Goal: Information Seeking & Learning: Learn about a topic

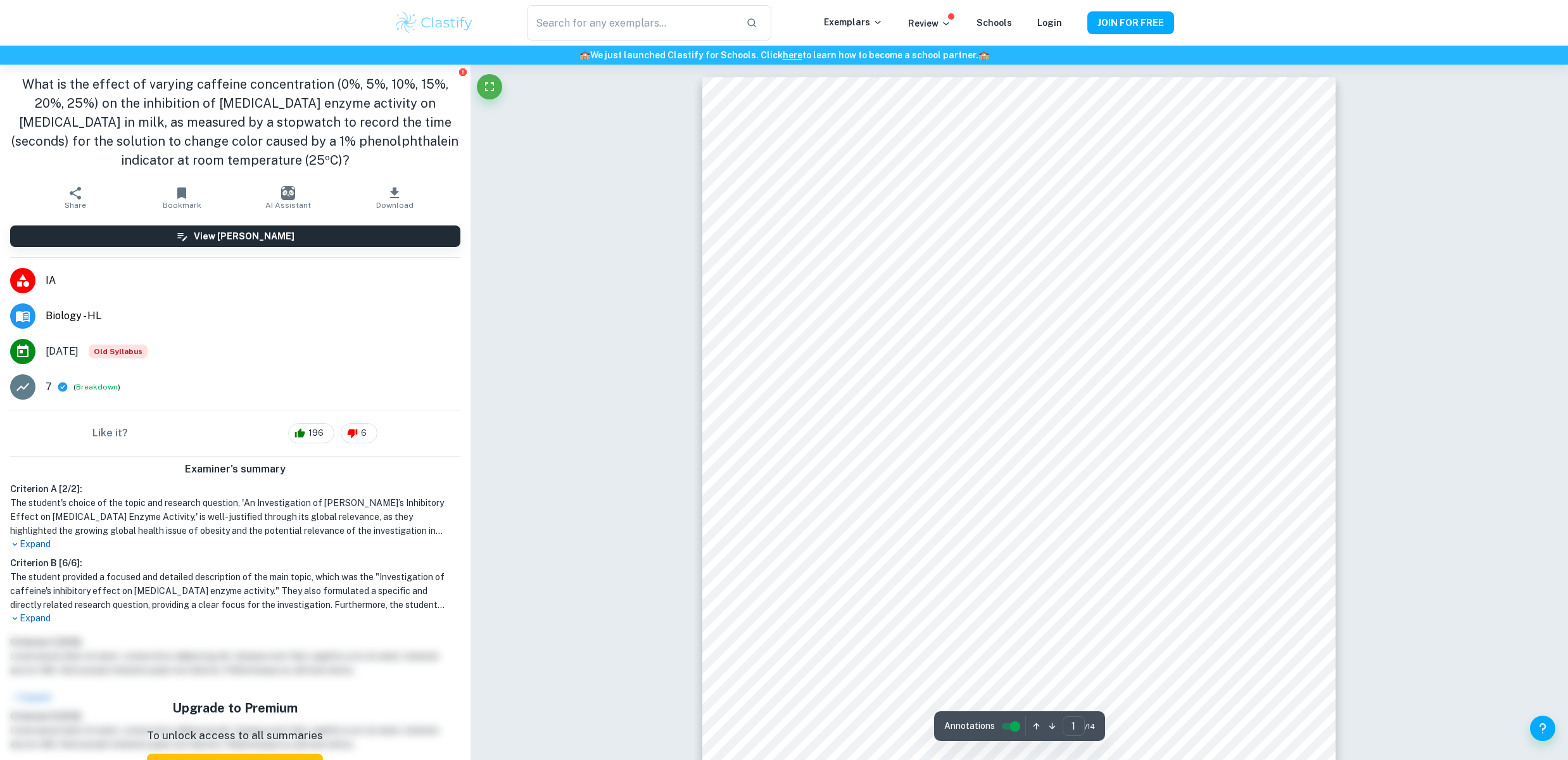
click at [381, 520] on h1 "The student's choice of the topic and research question, 'An Investigation of […" at bounding box center [235, 516] width 451 height 42
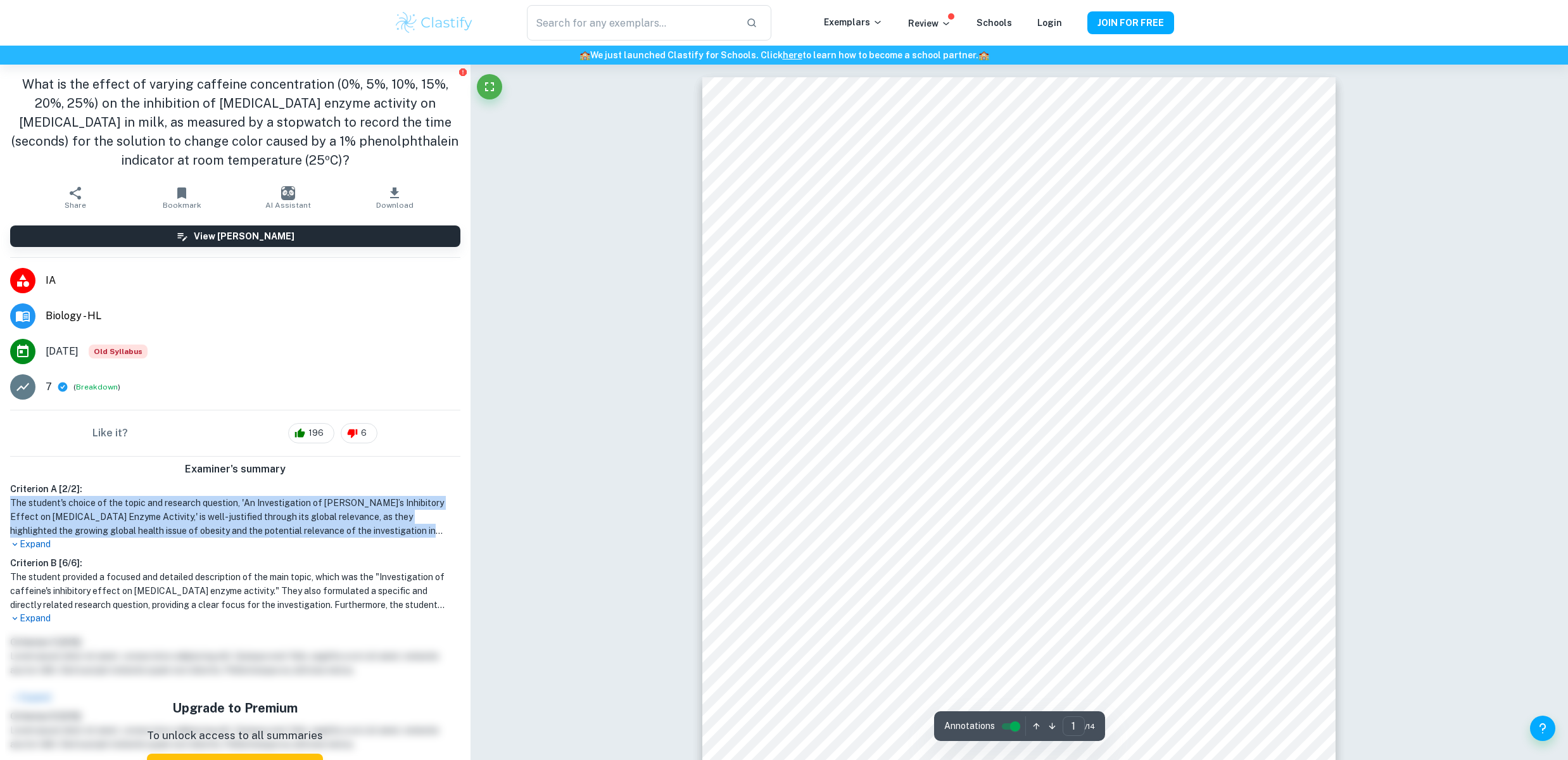
click at [381, 520] on h1 "The student's choice of the topic and research question, 'An Investigation of […" at bounding box center [235, 516] width 451 height 42
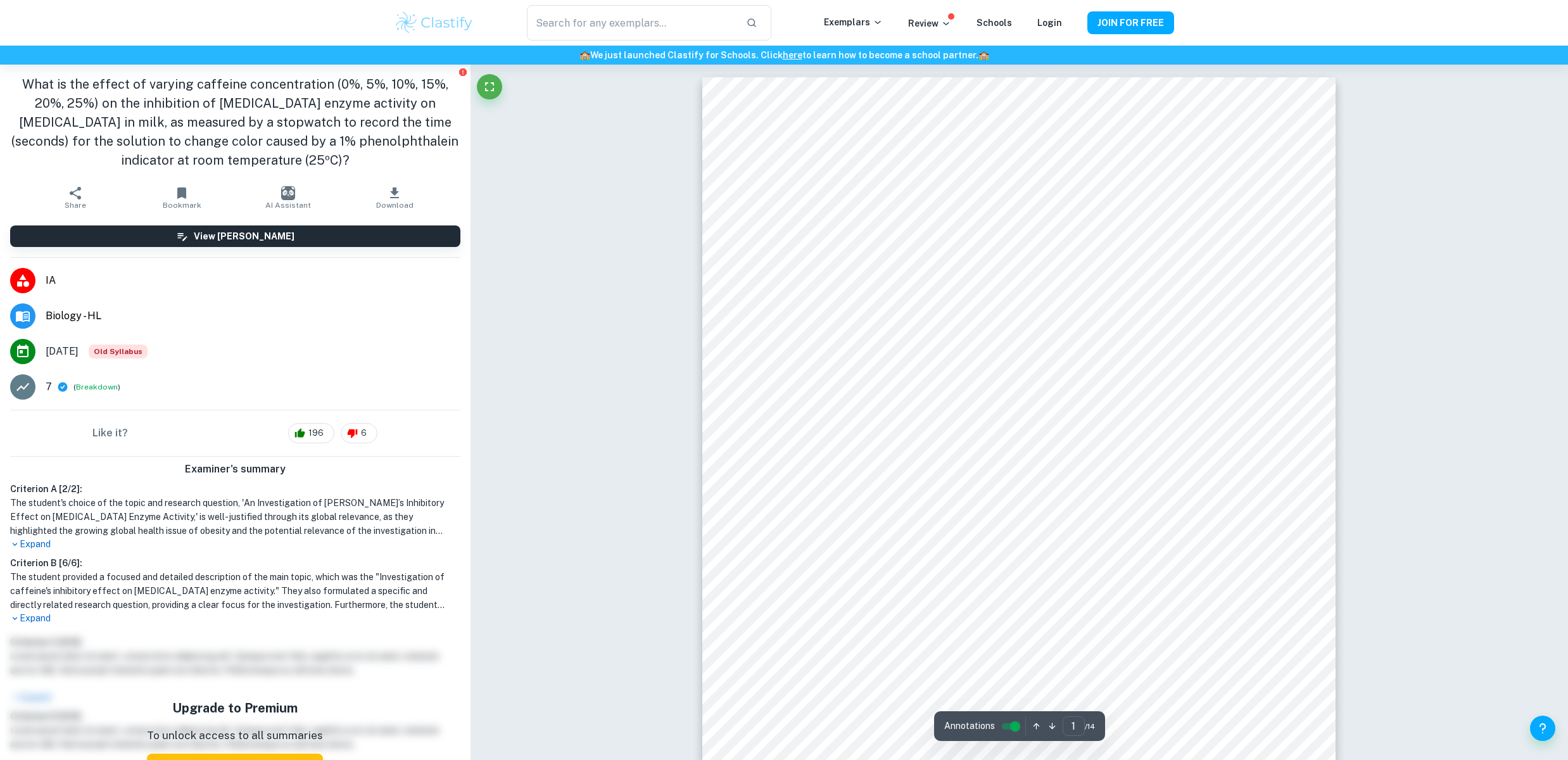
click at [29, 544] on p "Expand" at bounding box center [235, 544] width 451 height 14
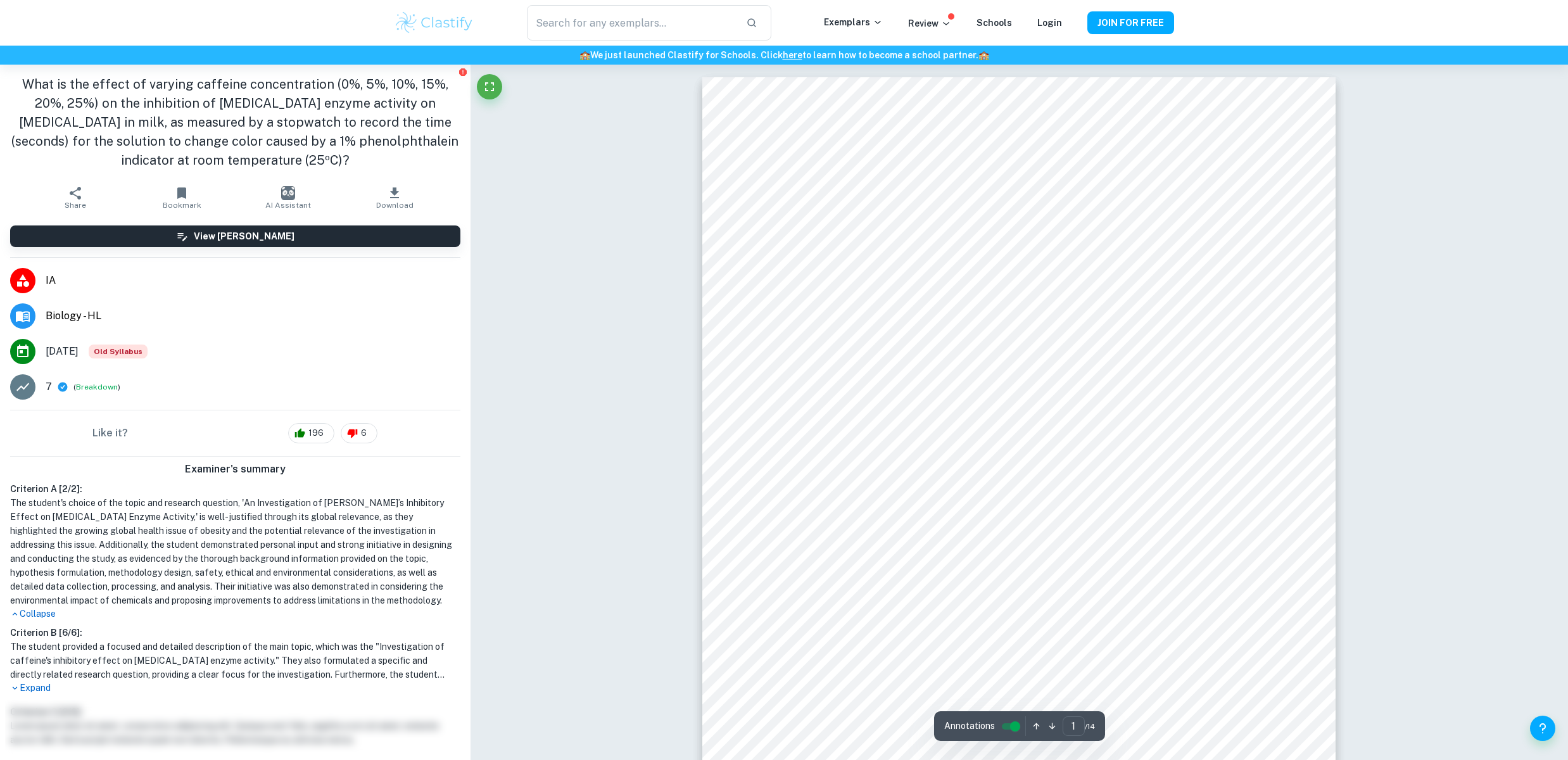
click at [155, 579] on h1 "The student's choice of the topic and research question, 'An Investigation of […" at bounding box center [235, 552] width 451 height 112
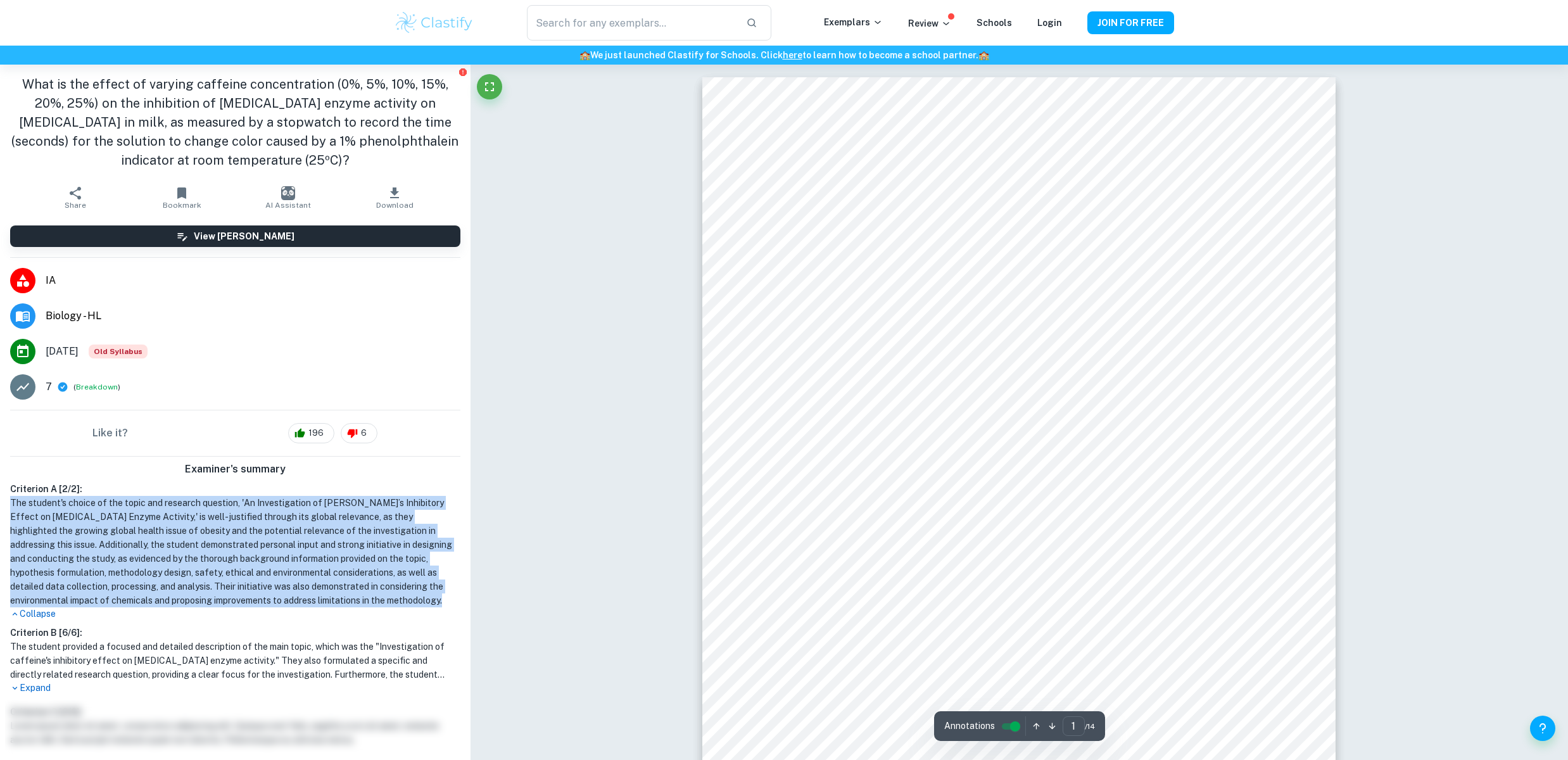
click at [155, 579] on h1 "The student's choice of the topic and research question, 'An Investigation of […" at bounding box center [235, 552] width 451 height 112
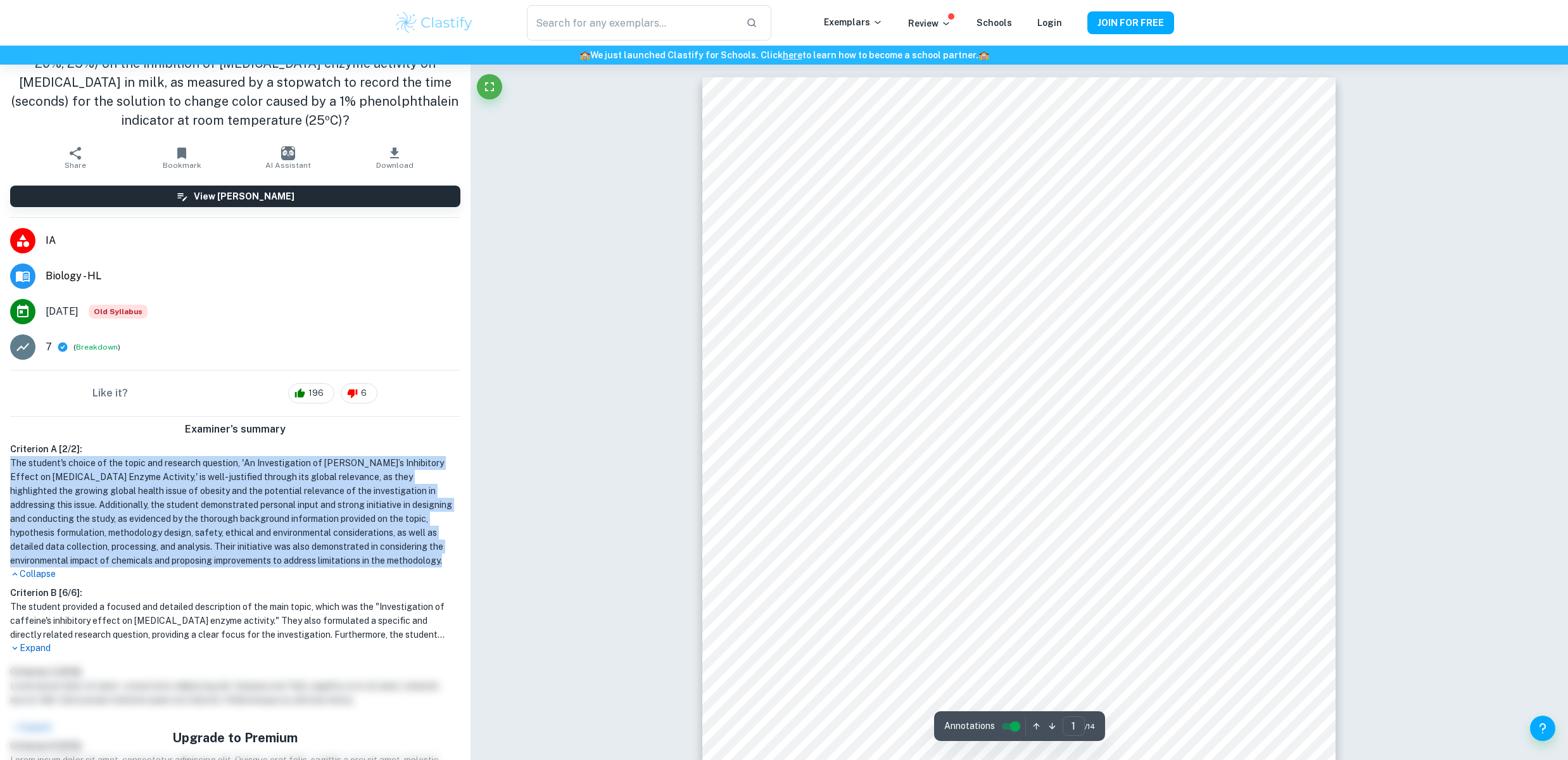
scroll to position [116, 0]
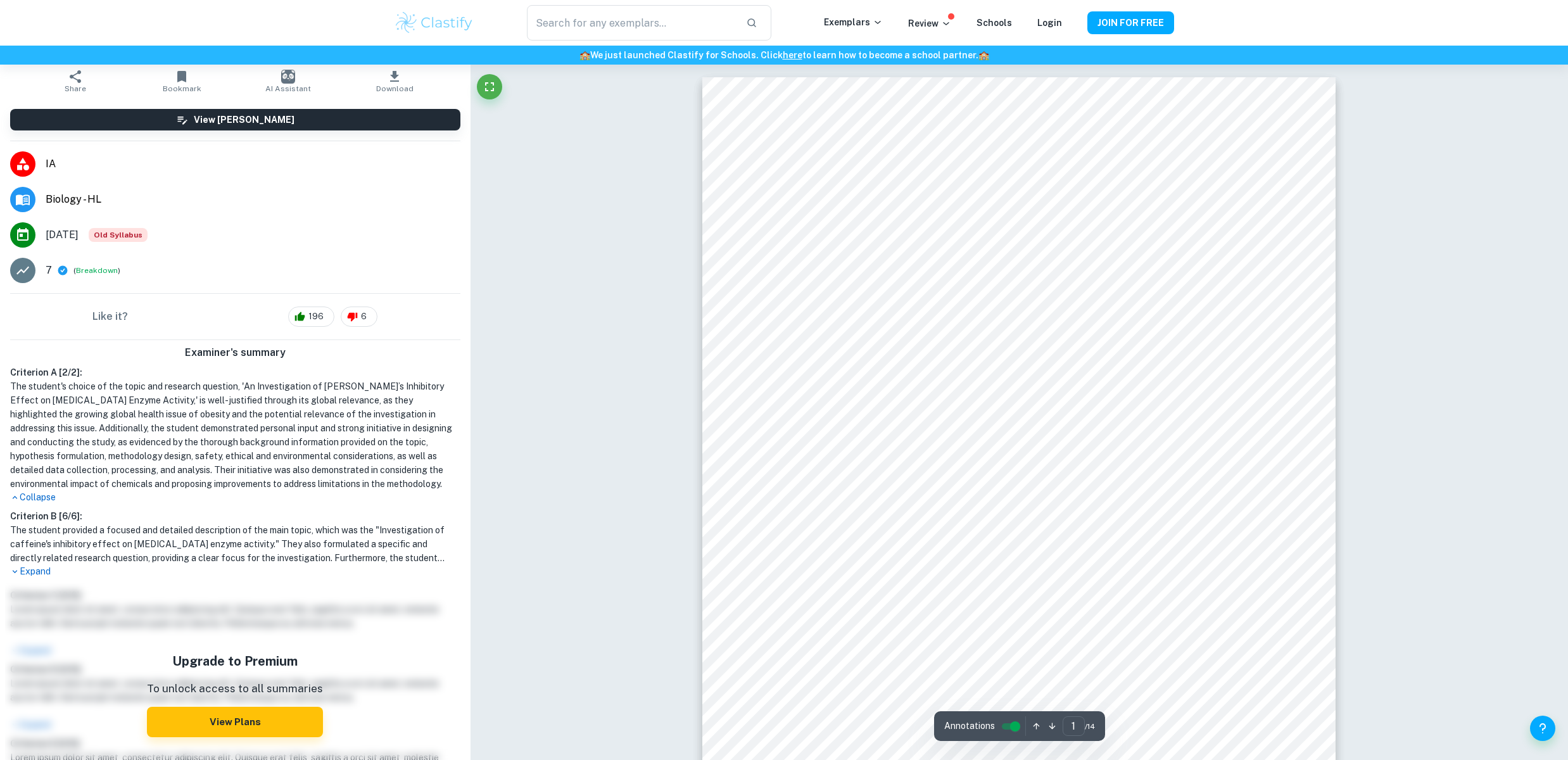
click at [151, 538] on h1 "The student provided a focused and detailed description of the main topic, whic…" at bounding box center [235, 543] width 451 height 42
click at [152, 538] on h1 "The student provided a focused and detailed description of the main topic, whic…" at bounding box center [235, 543] width 451 height 42
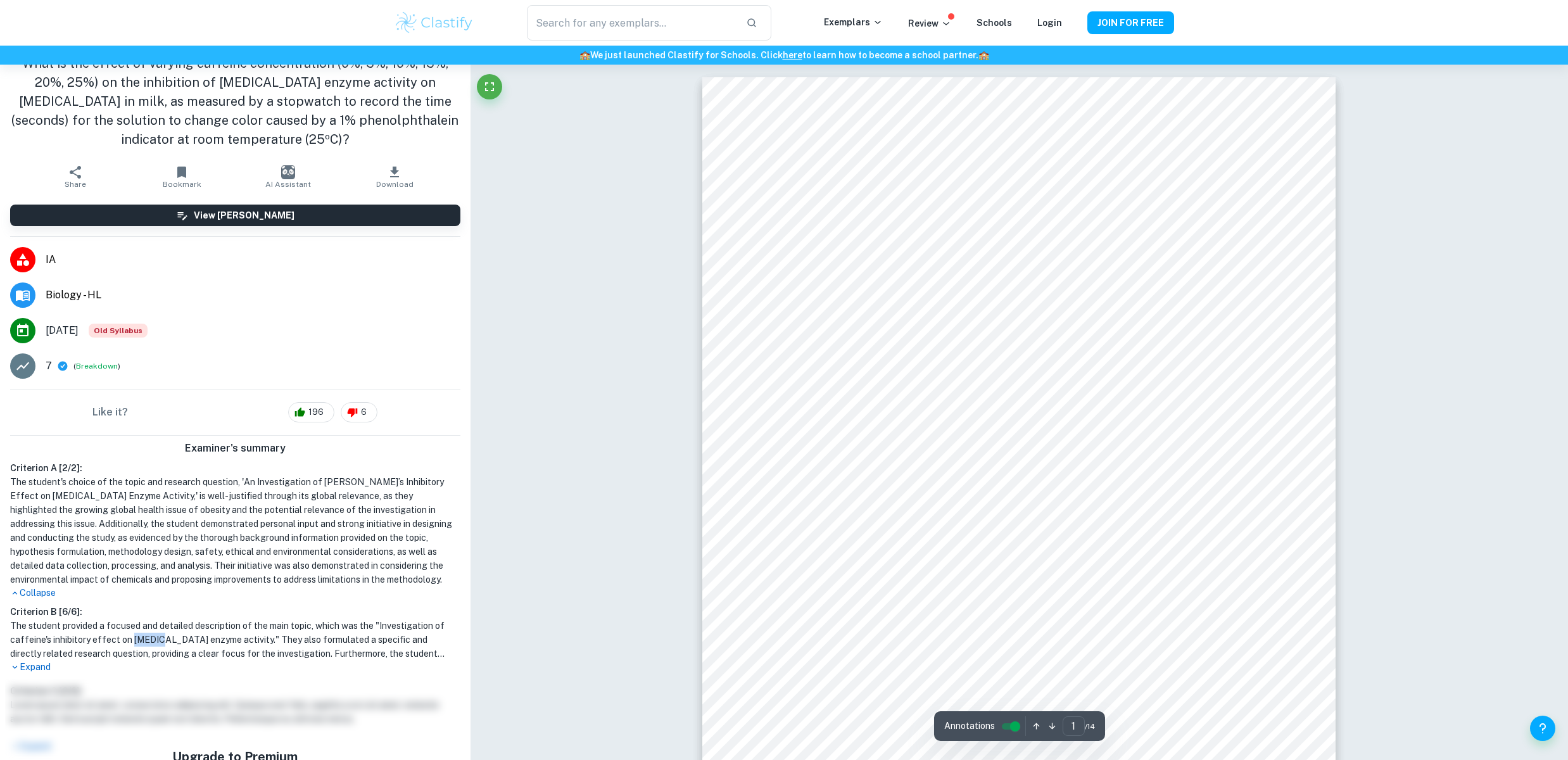
scroll to position [0, 0]
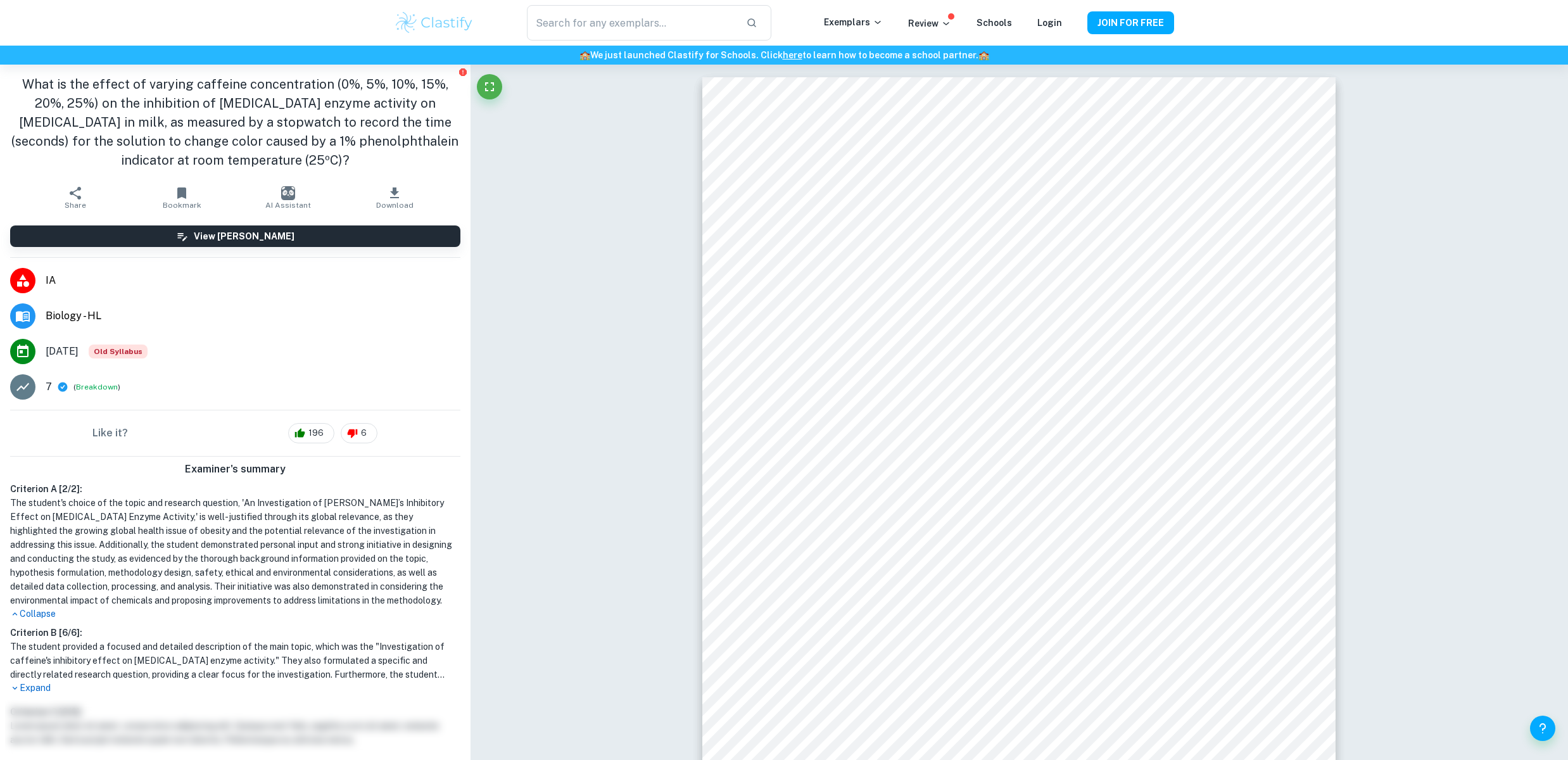
click at [210, 101] on h1 "What is the effect of varying caffeine concentration (0%, 5%, 10%, 15%, 20%, 25…" at bounding box center [235, 122] width 451 height 95
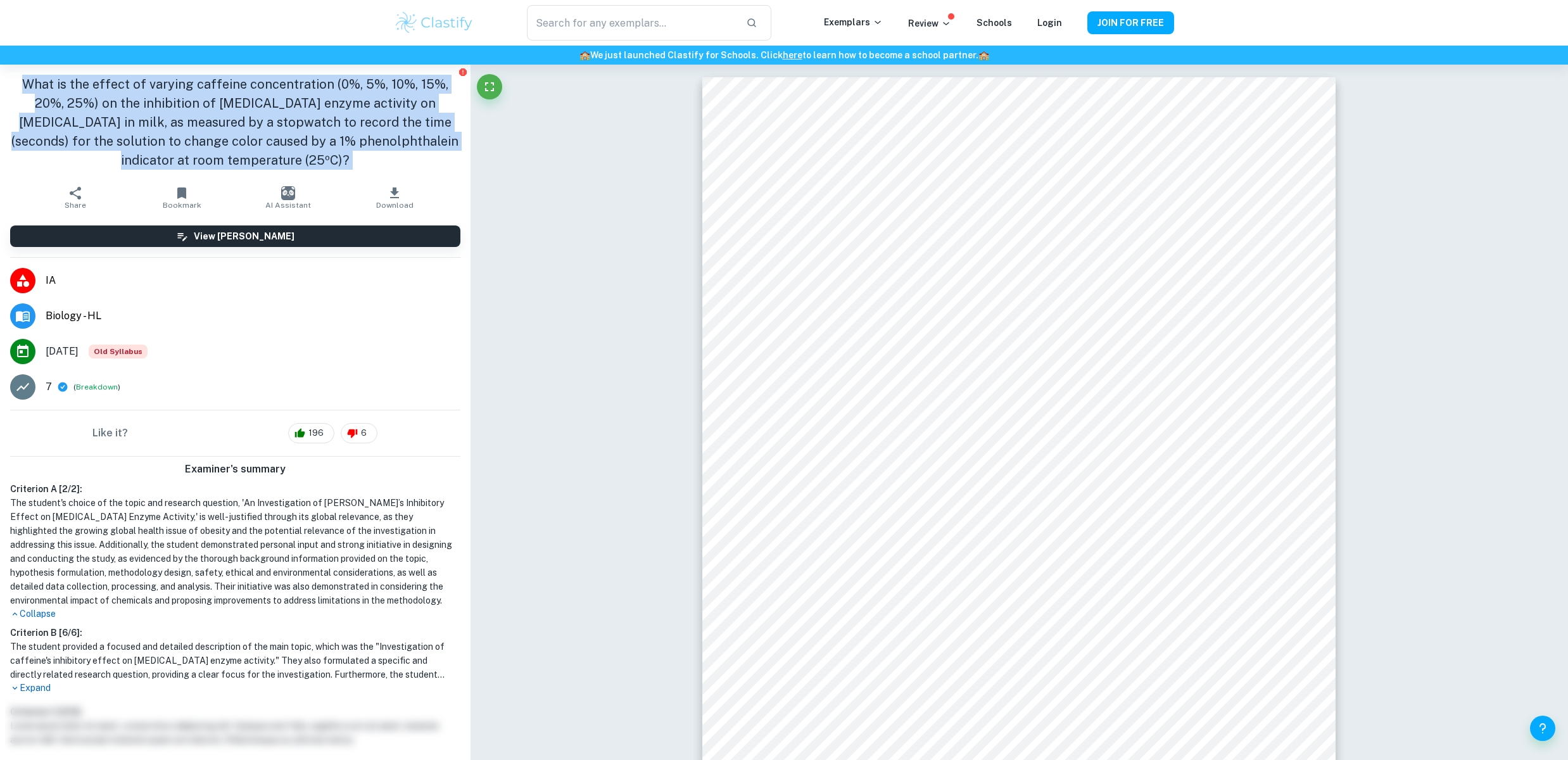
click at [210, 101] on h1 "What is the effect of varying caffeine concentration (0%, 5%, 10%, 15%, 20%, 25…" at bounding box center [235, 122] width 451 height 95
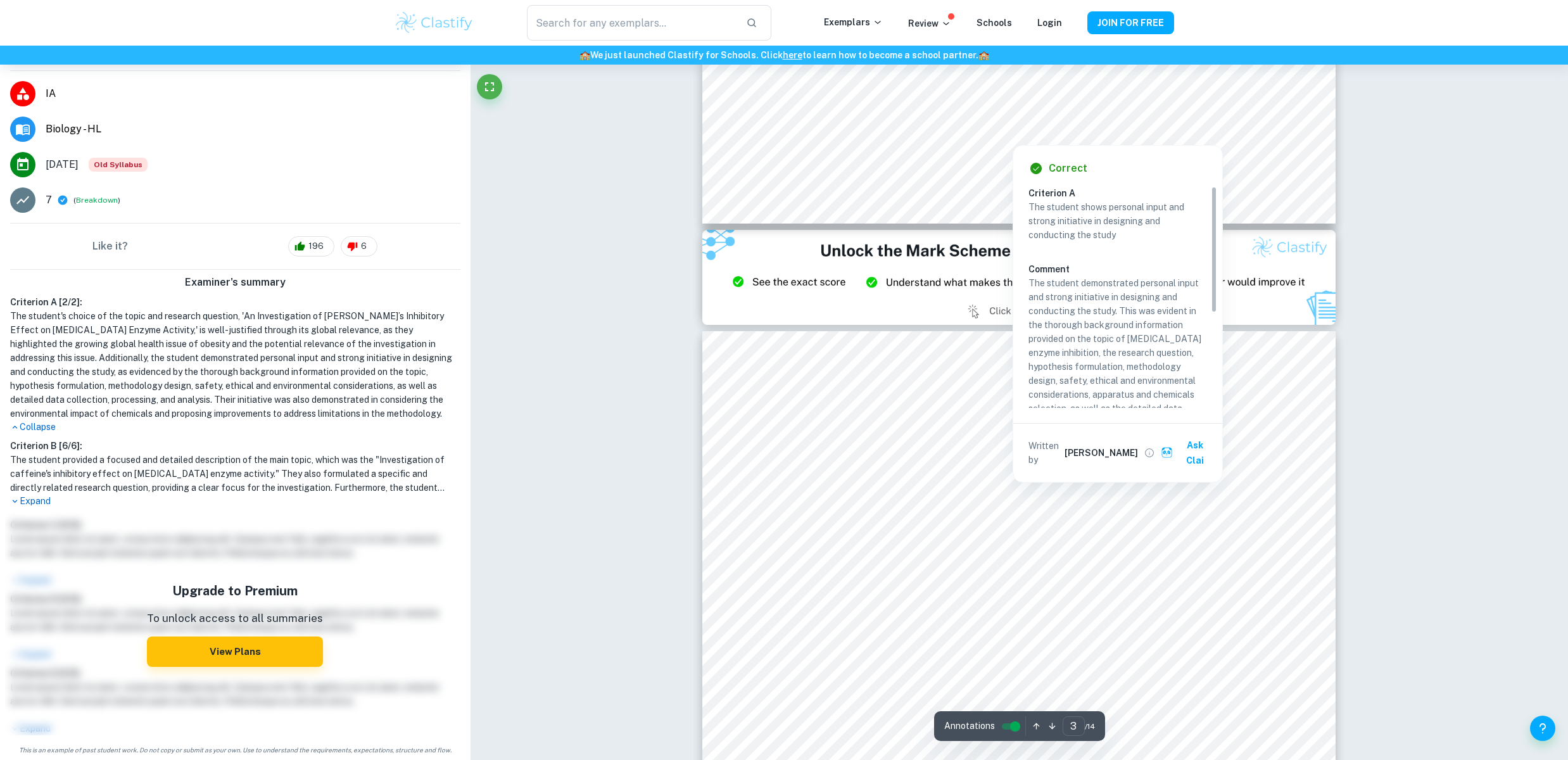
scroll to position [1768, 0]
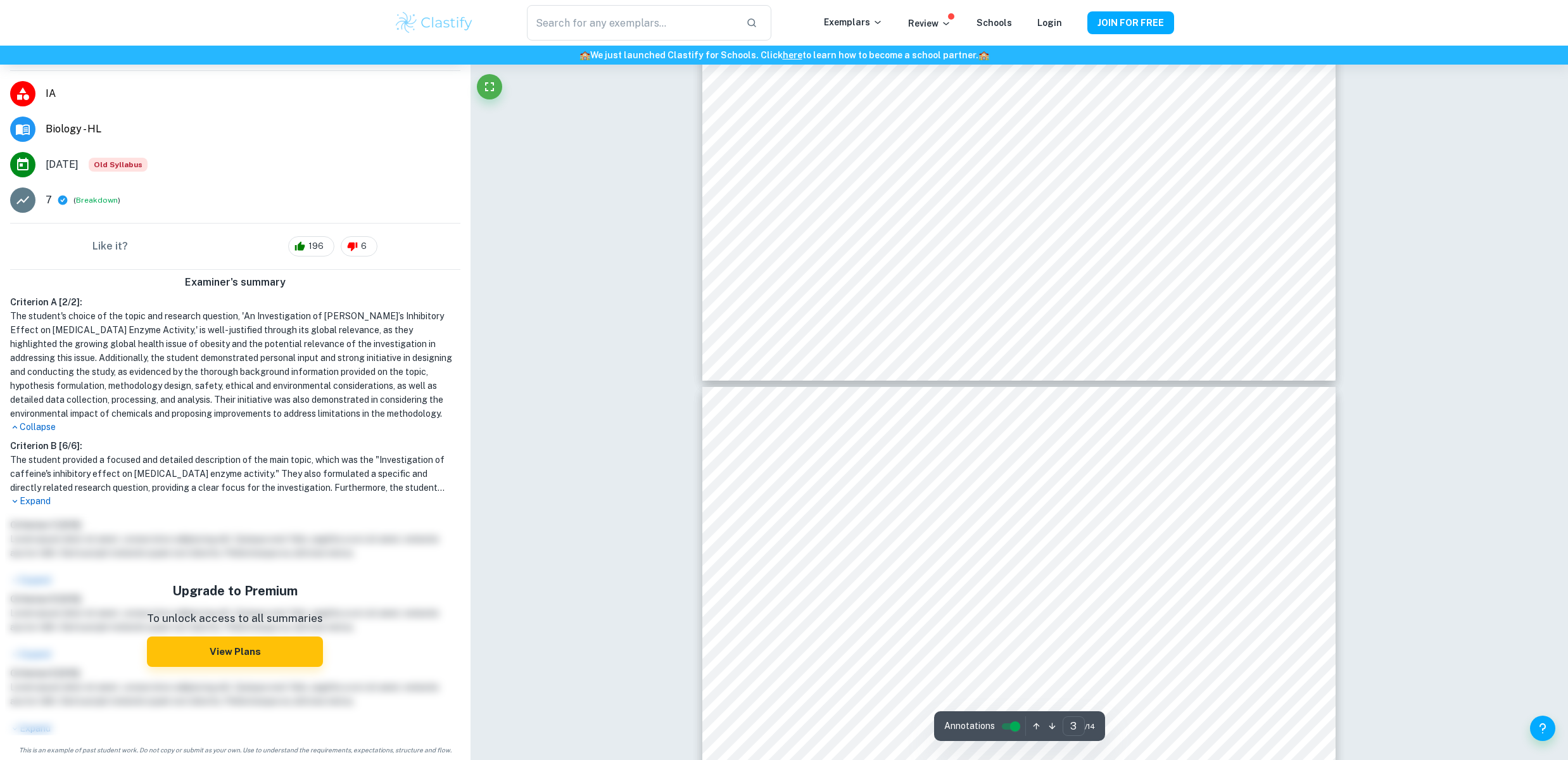
type input "4"
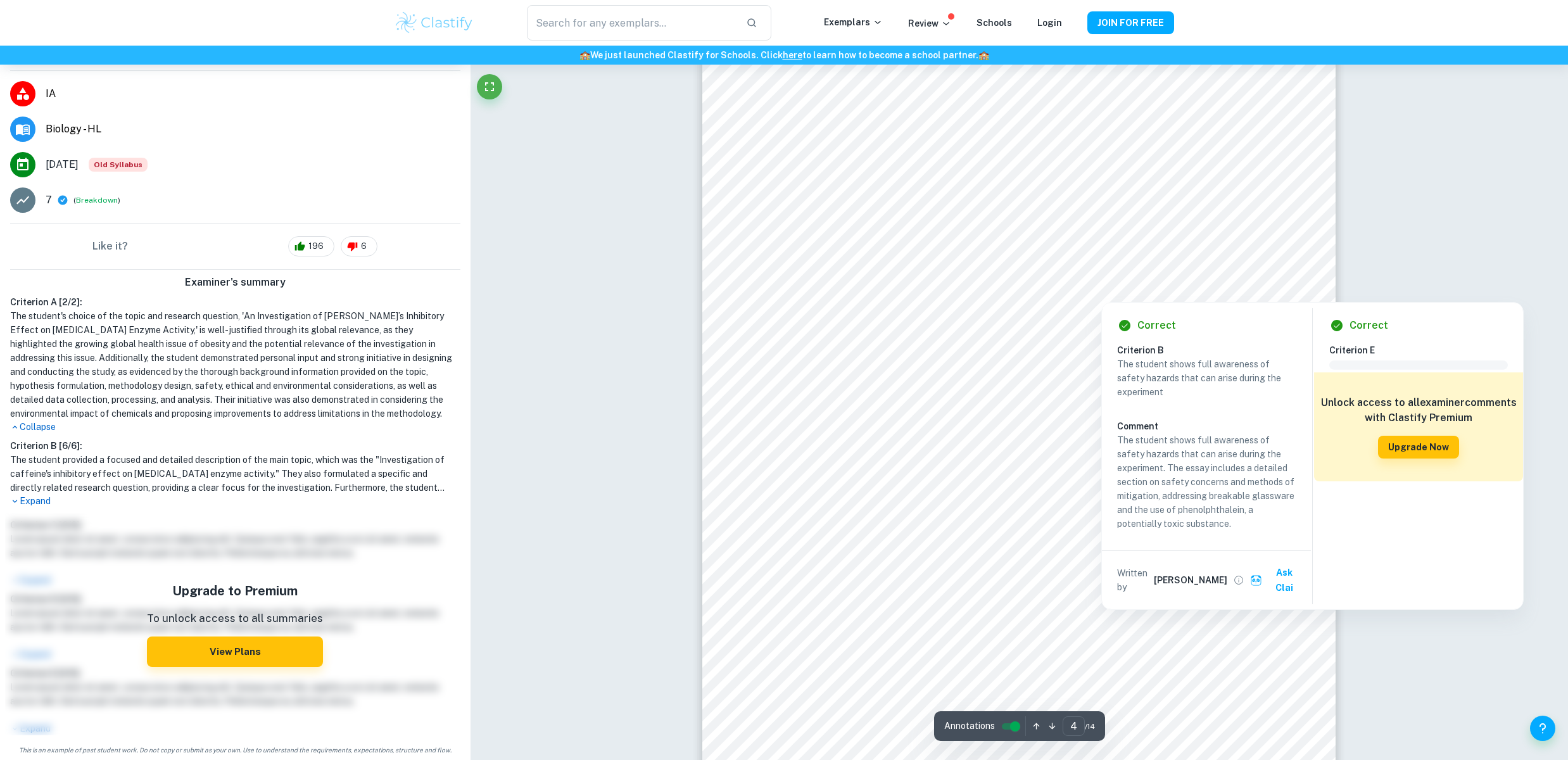
click at [899, 210] on div at bounding box center [1043, 211] width 357 height 16
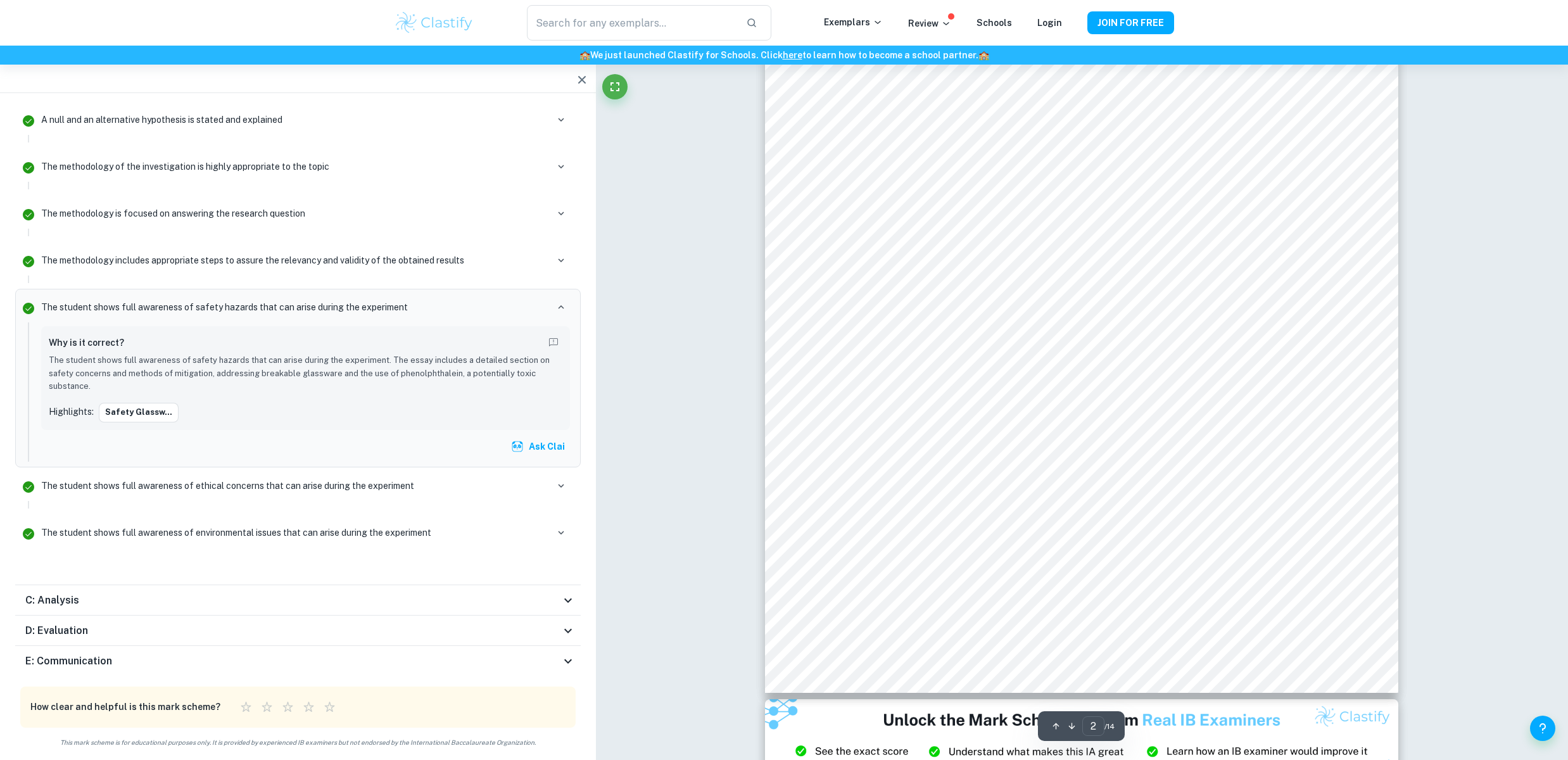
scroll to position [1375, 0]
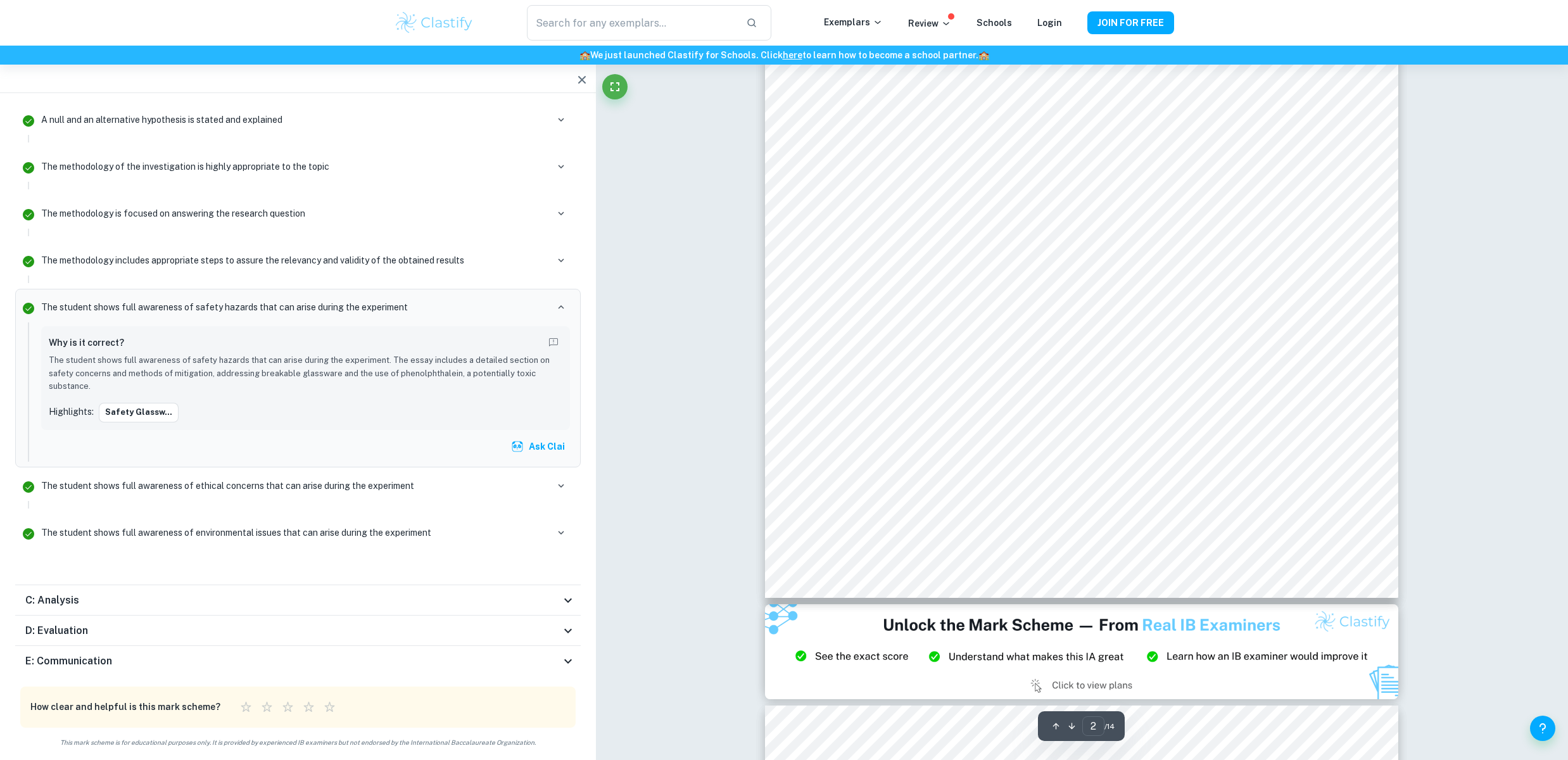
click at [574, 603] on icon at bounding box center [568, 600] width 15 height 15
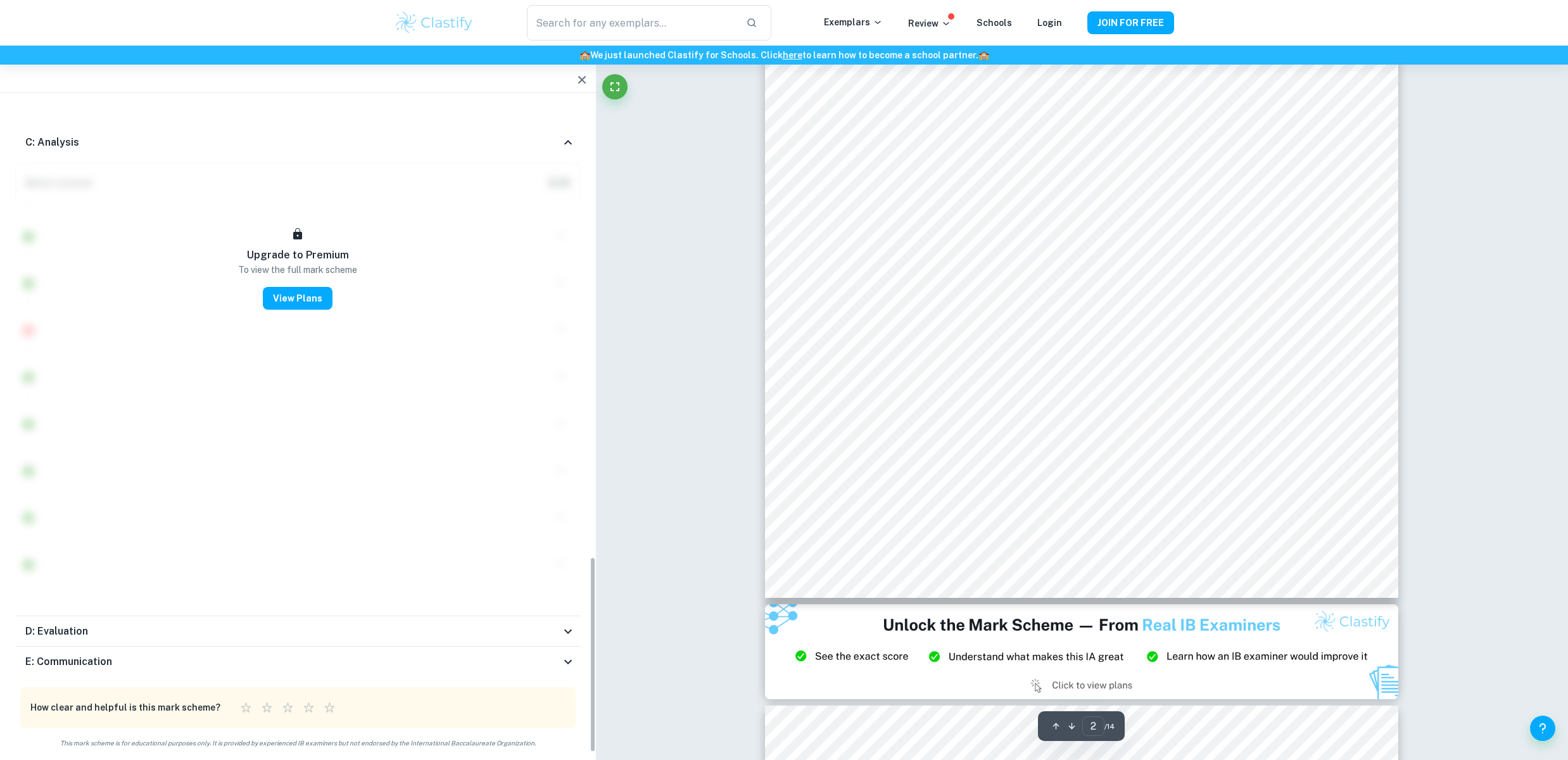
scroll to position [1516, 0]
click at [568, 137] on icon at bounding box center [568, 142] width 15 height 15
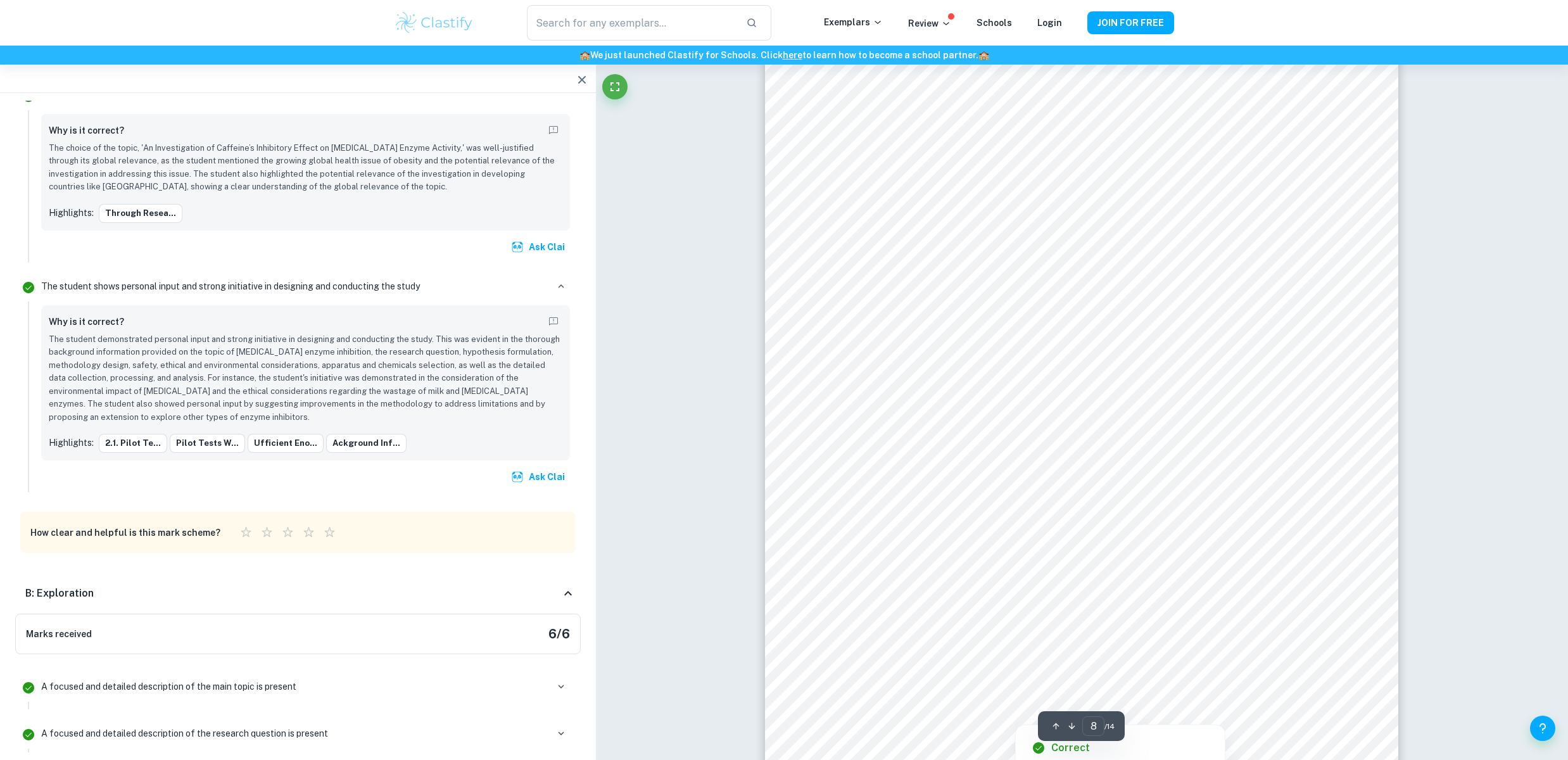
scroll to position [6634, 0]
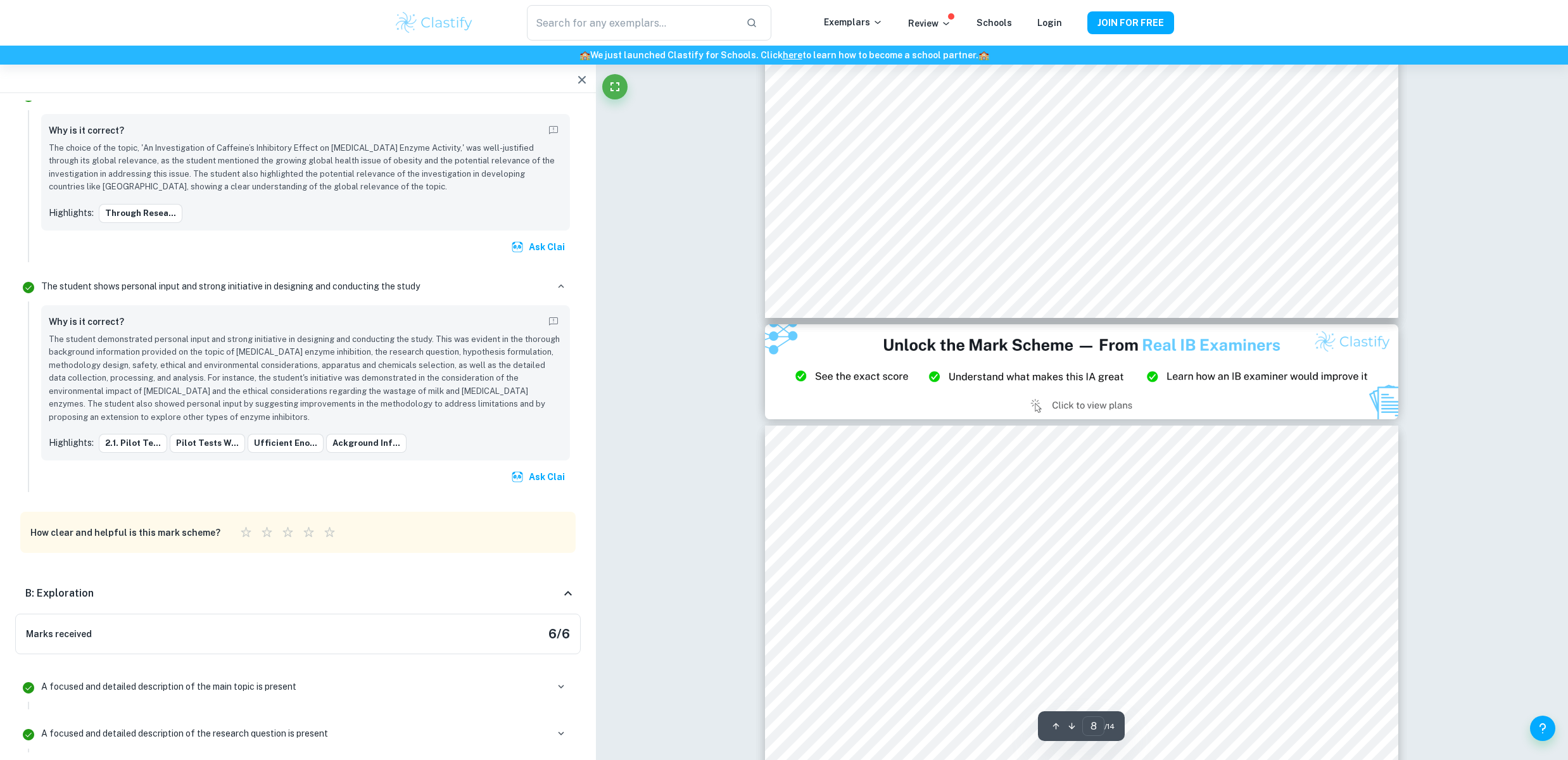
type input "9"
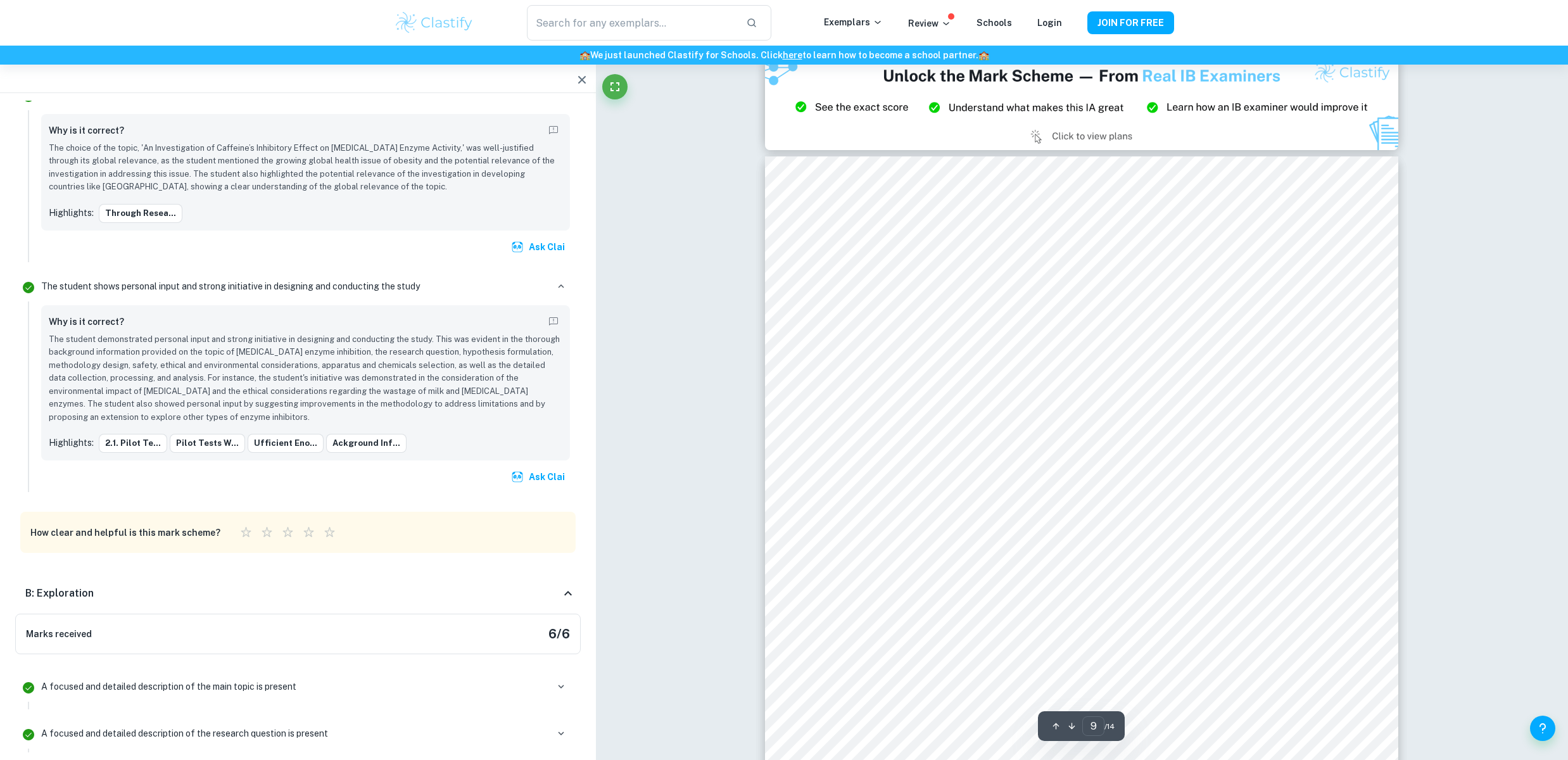
scroll to position [7664, 0]
